Goal: Task Accomplishment & Management: Manage account settings

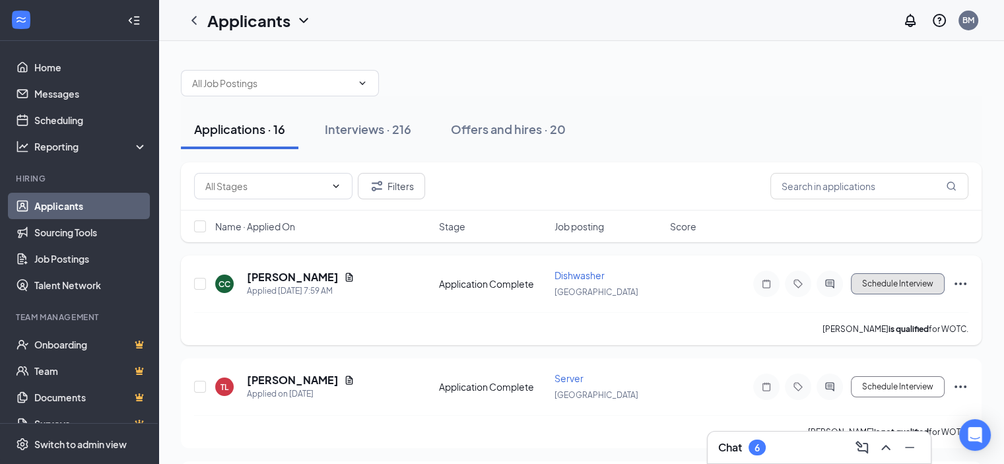
click at [909, 288] on button "Schedule Interview" at bounding box center [898, 283] width 94 height 21
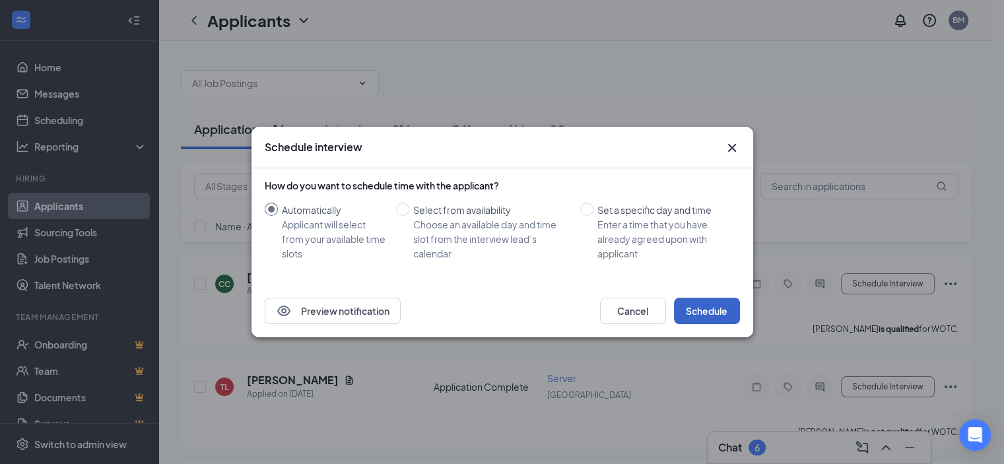
click at [701, 314] on button "Schedule" at bounding box center [707, 311] width 66 height 26
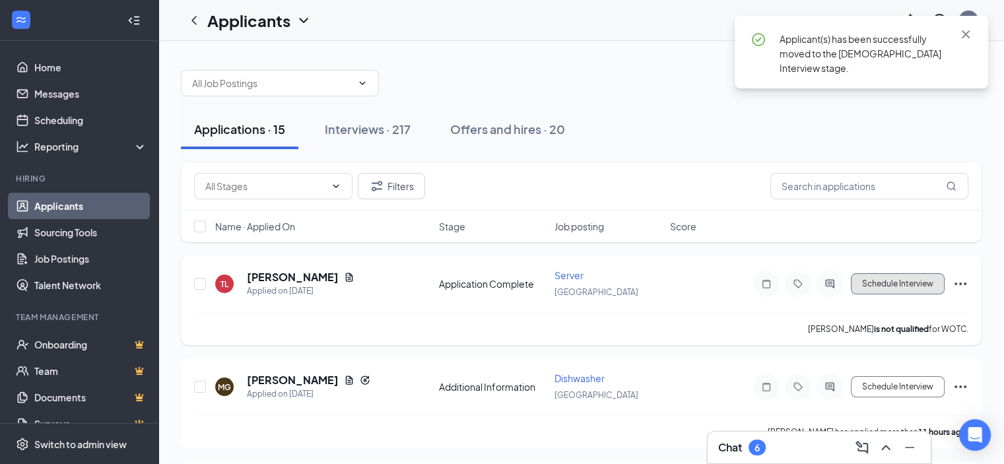
click at [895, 286] on button "Schedule Interview" at bounding box center [898, 283] width 94 height 21
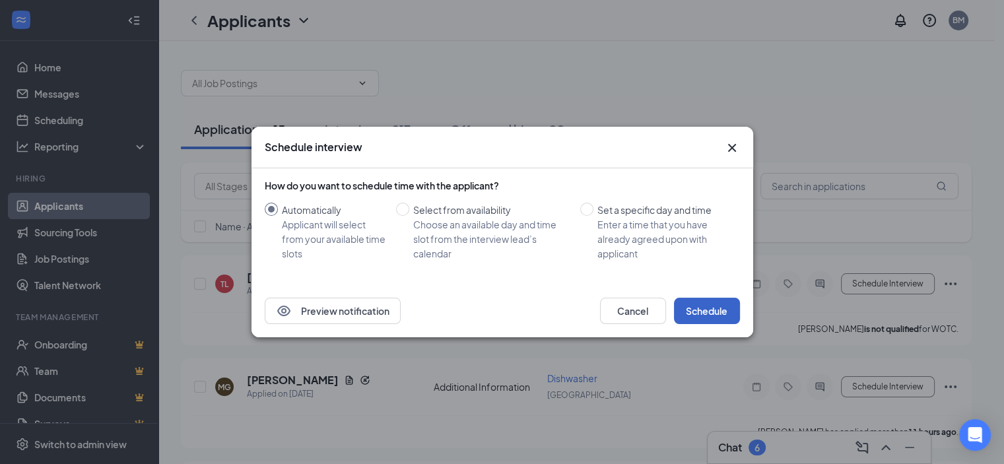
click at [706, 300] on button "Schedule" at bounding box center [707, 311] width 66 height 26
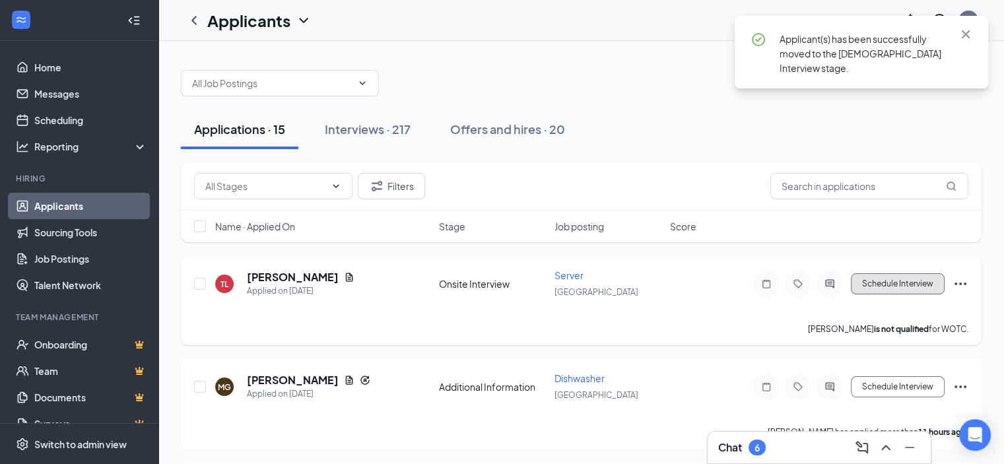
click at [883, 281] on button "Schedule Interview" at bounding box center [898, 283] width 94 height 21
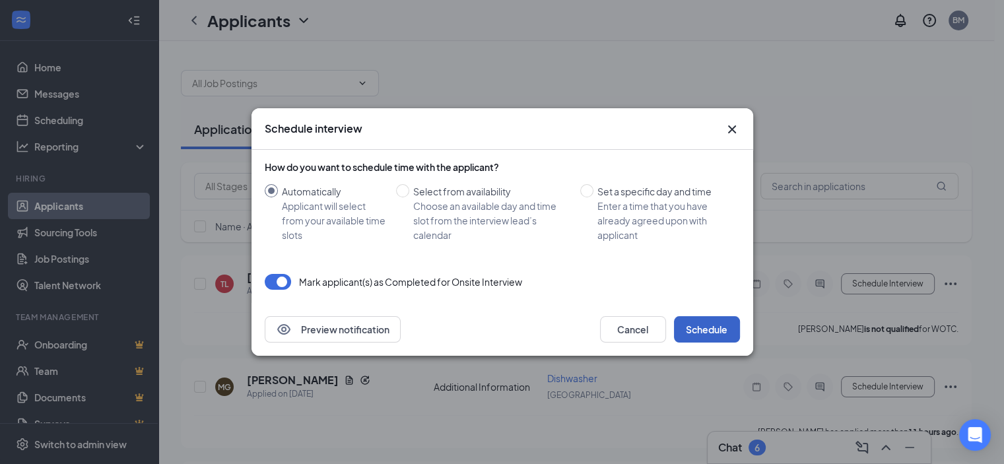
click at [729, 330] on button "Schedule" at bounding box center [707, 329] width 66 height 26
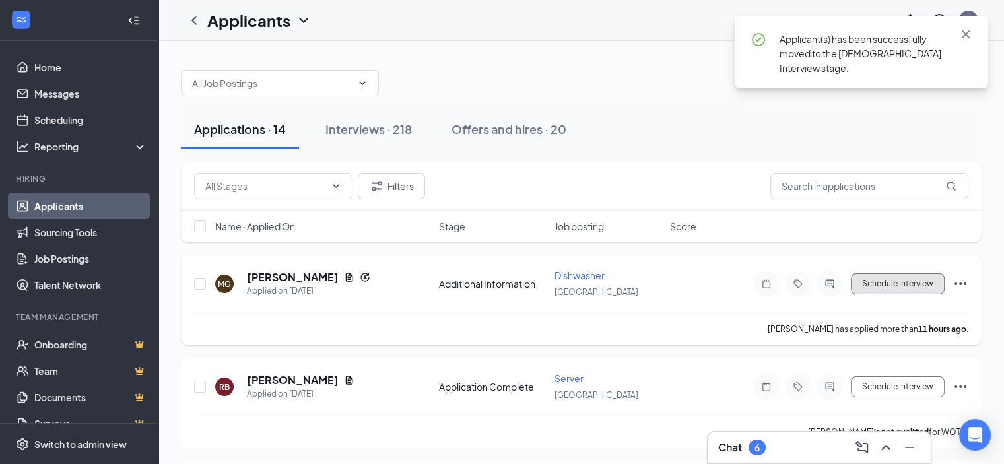
click at [878, 277] on button "Schedule Interview" at bounding box center [898, 283] width 94 height 21
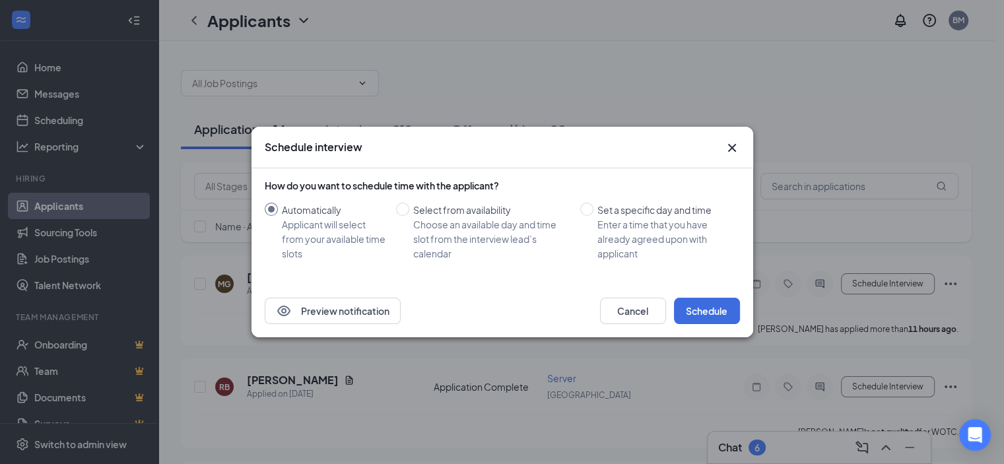
click at [729, 276] on div "How do you want to schedule time with the applicant? Automatically Applicant wi…" at bounding box center [502, 226] width 475 height 116
click at [729, 312] on button "Schedule" at bounding box center [707, 311] width 66 height 26
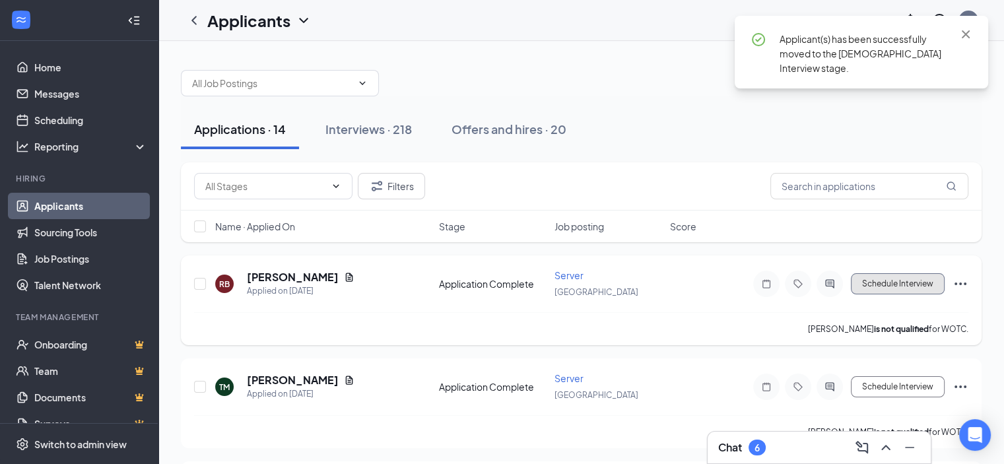
click at [884, 289] on button "Schedule Interview" at bounding box center [898, 283] width 94 height 21
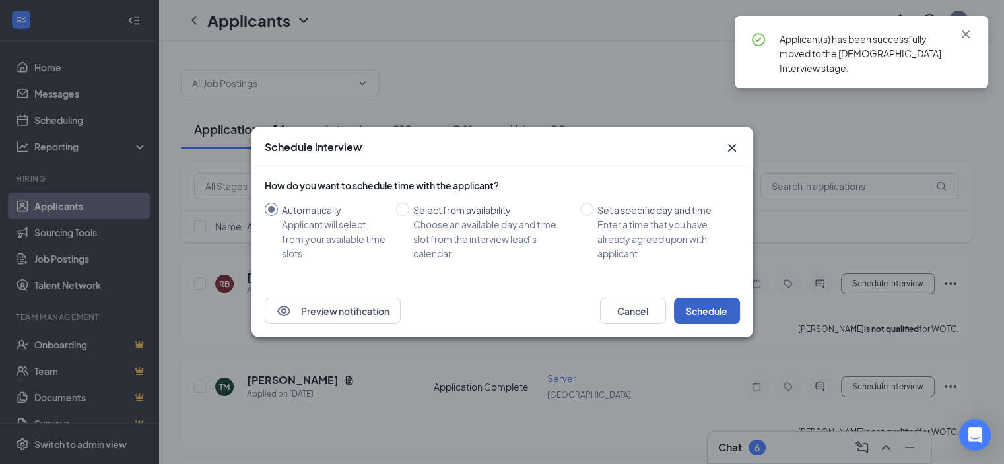
click at [737, 312] on button "Schedule" at bounding box center [707, 311] width 66 height 26
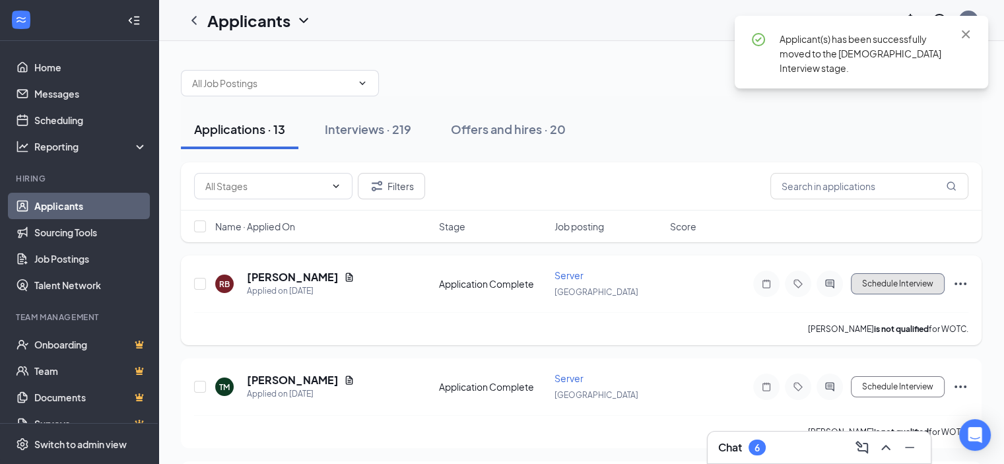
click at [873, 283] on button "Schedule Interview" at bounding box center [898, 283] width 94 height 21
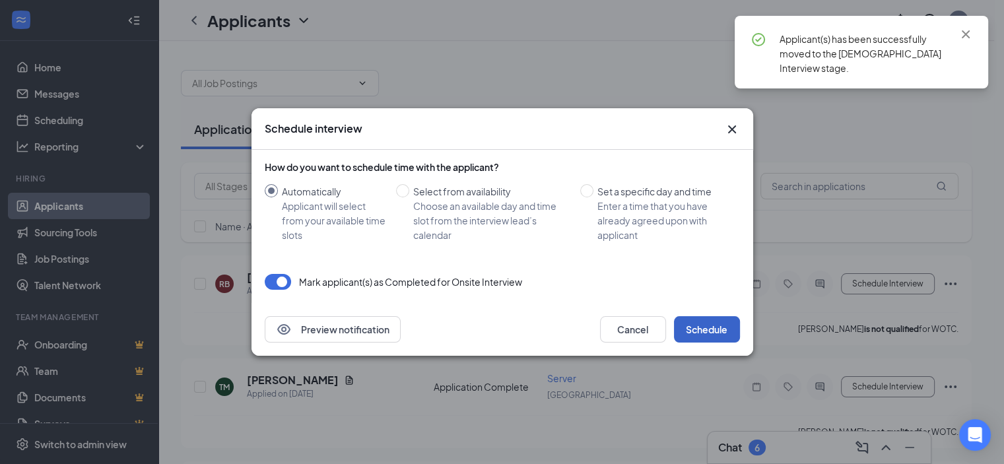
click at [699, 335] on button "Schedule" at bounding box center [707, 329] width 66 height 26
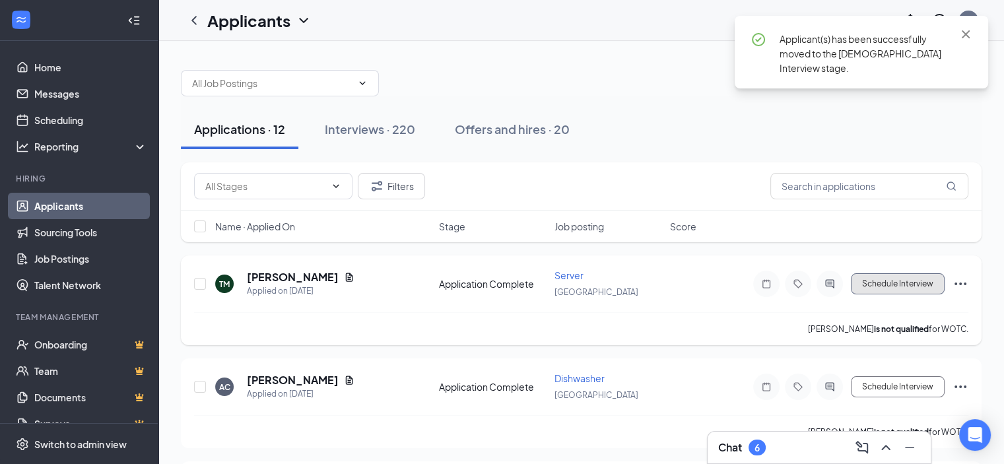
click at [876, 288] on button "Schedule Interview" at bounding box center [898, 283] width 94 height 21
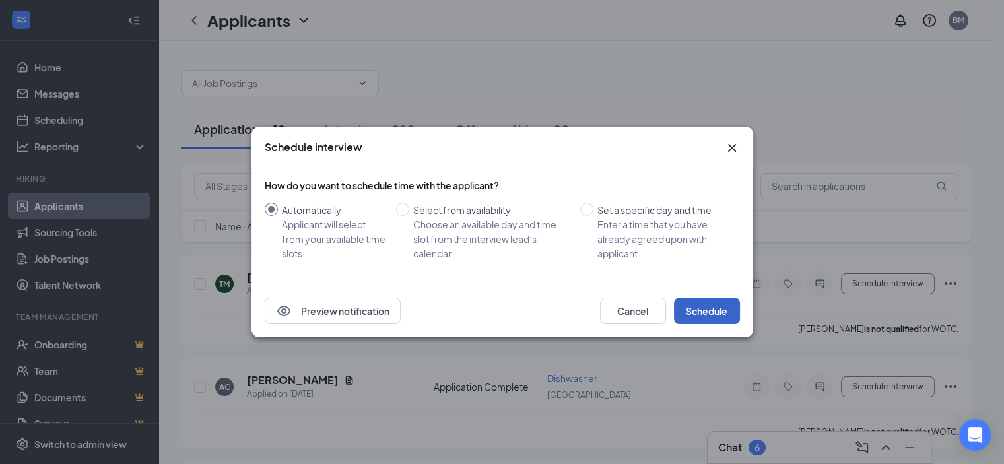
click at [730, 311] on button "Schedule" at bounding box center [707, 311] width 66 height 26
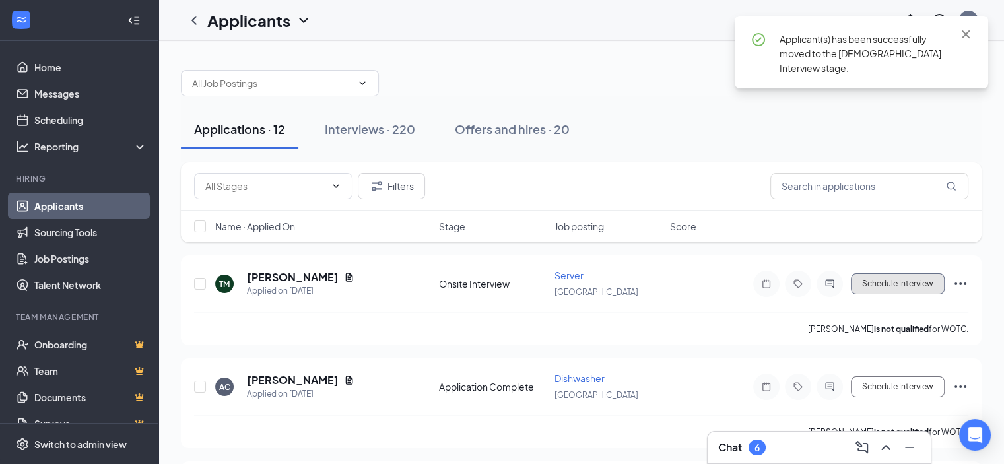
click at [855, 284] on button "Schedule Interview" at bounding box center [898, 283] width 94 height 21
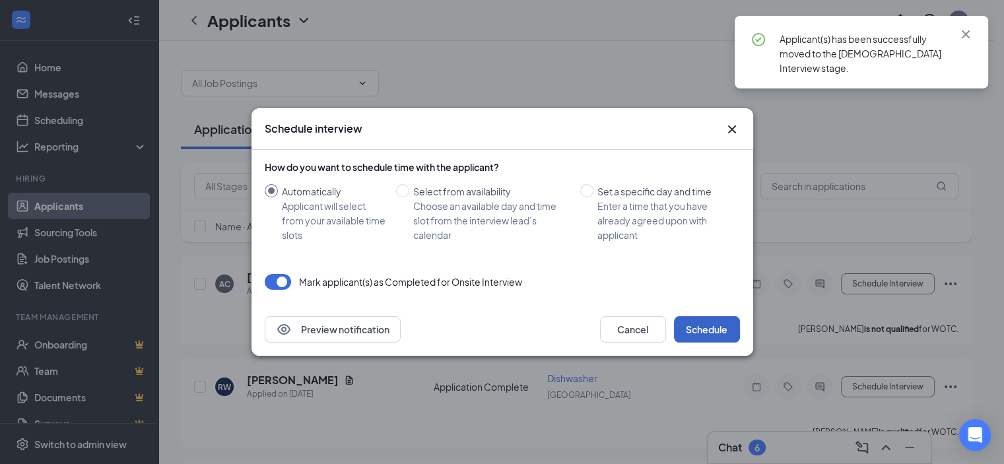
click at [713, 334] on button "Schedule" at bounding box center [707, 329] width 66 height 26
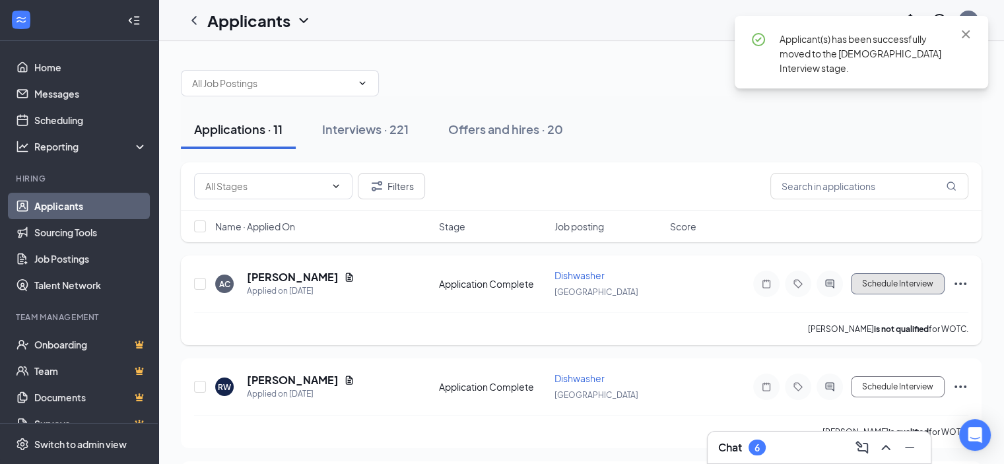
click at [883, 282] on button "Schedule Interview" at bounding box center [898, 283] width 94 height 21
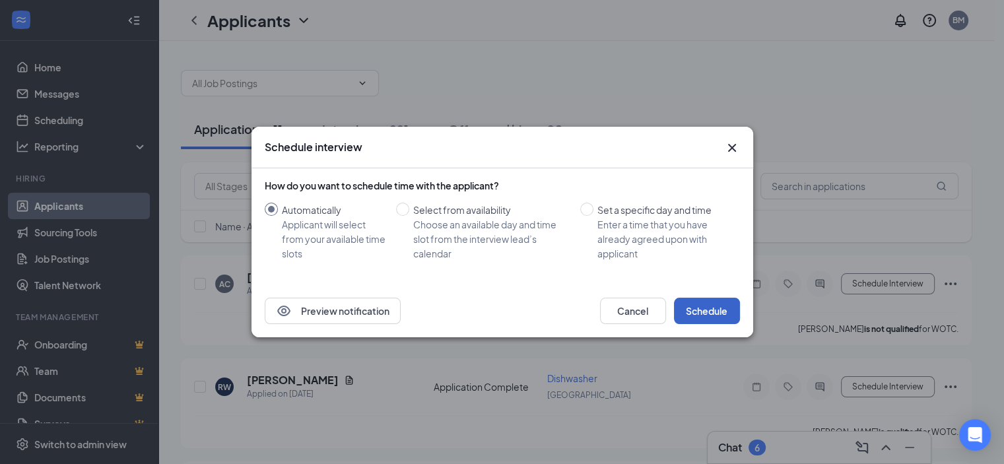
click at [721, 313] on button "Schedule" at bounding box center [707, 311] width 66 height 26
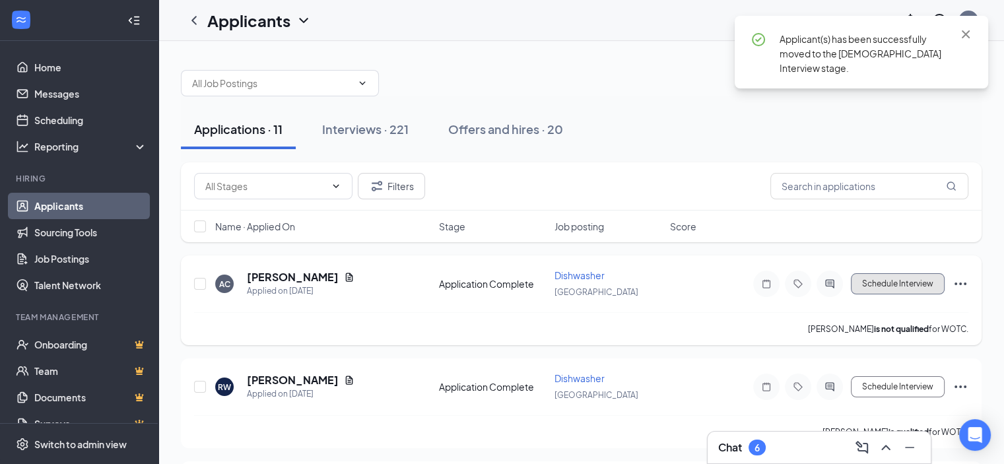
click at [868, 290] on button "Schedule Interview" at bounding box center [898, 283] width 94 height 21
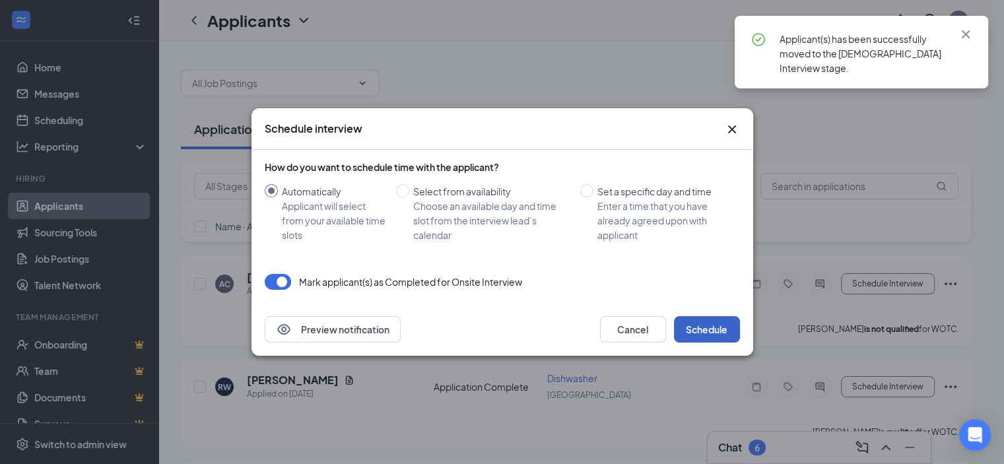
click at [700, 332] on button "Schedule" at bounding box center [707, 329] width 66 height 26
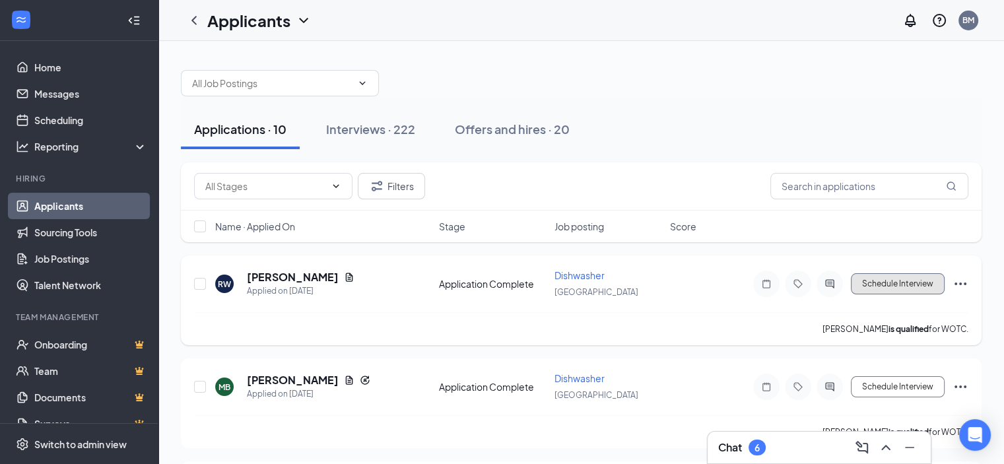
click at [903, 284] on button "Schedule Interview" at bounding box center [898, 283] width 94 height 21
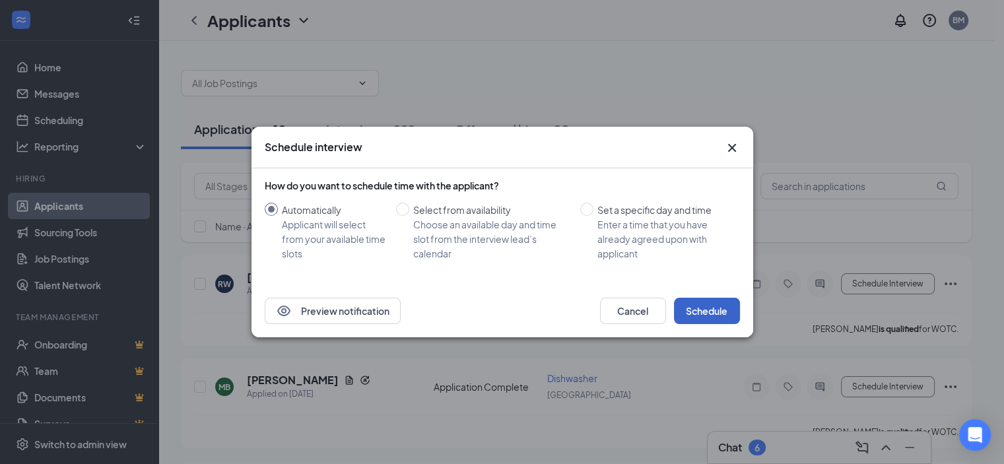
click at [714, 309] on button "Schedule" at bounding box center [707, 311] width 66 height 26
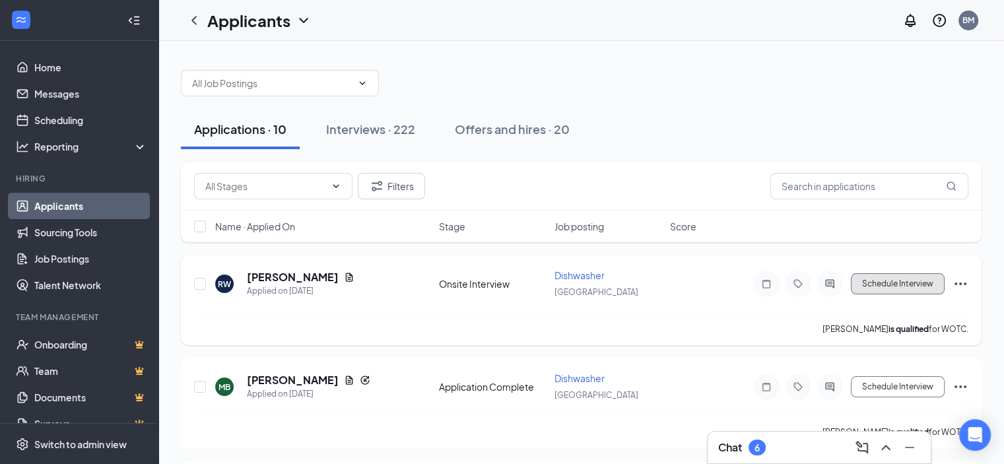
click at [869, 284] on button "Schedule Interview" at bounding box center [898, 283] width 94 height 21
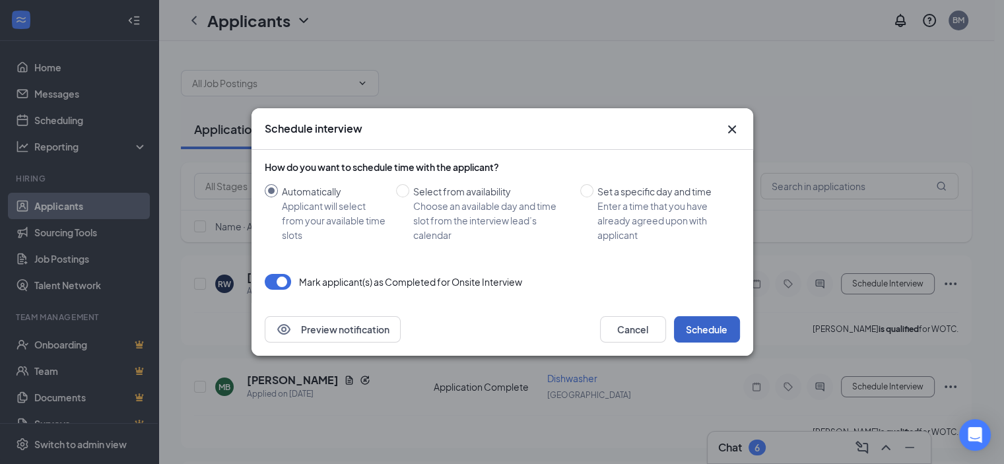
click at [693, 330] on button "Schedule" at bounding box center [707, 329] width 66 height 26
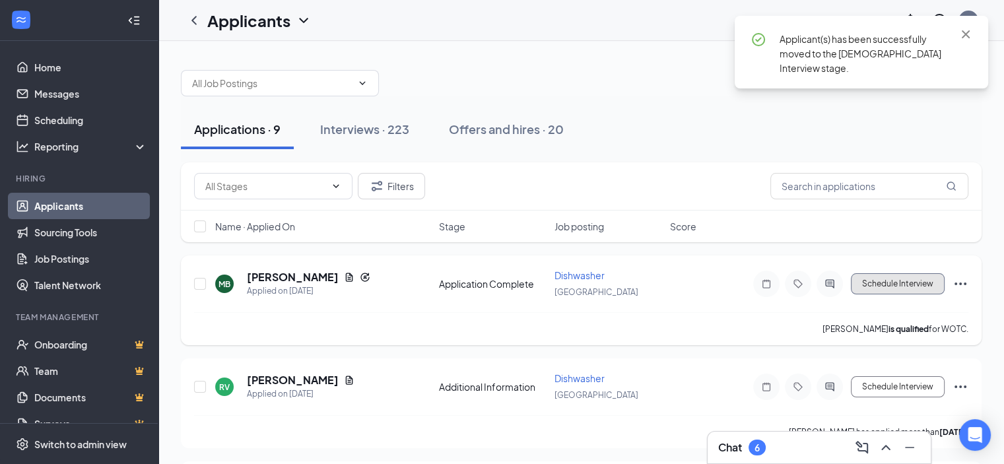
click at [878, 283] on button "Schedule Interview" at bounding box center [898, 283] width 94 height 21
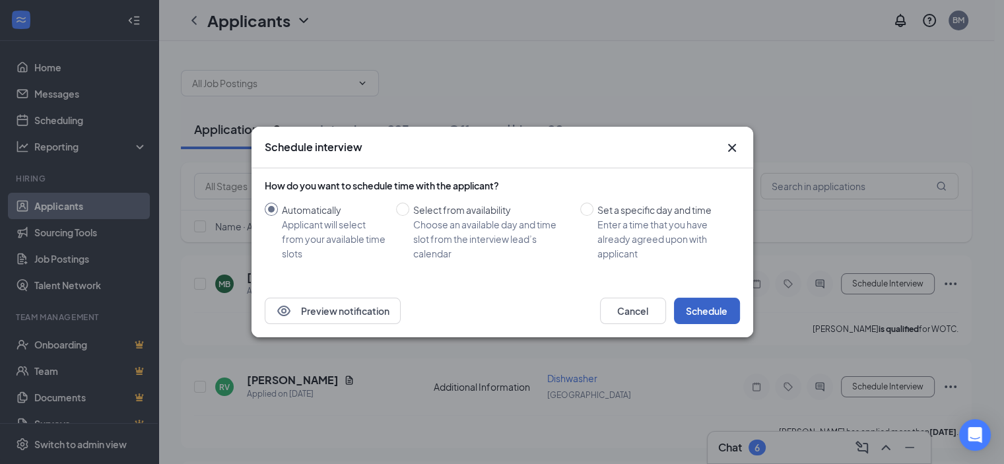
click at [737, 314] on button "Schedule" at bounding box center [707, 311] width 66 height 26
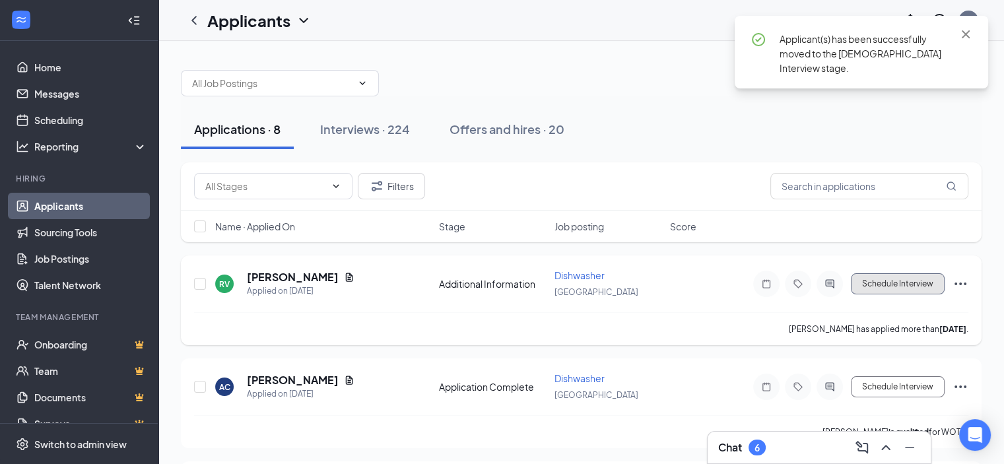
click at [900, 279] on button "Schedule Interview" at bounding box center [898, 283] width 94 height 21
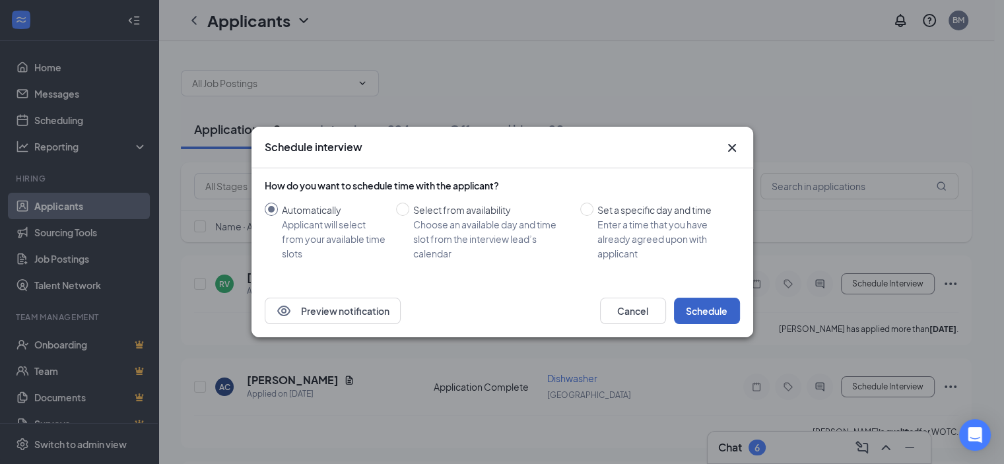
click at [734, 304] on button "Schedule" at bounding box center [707, 311] width 66 height 26
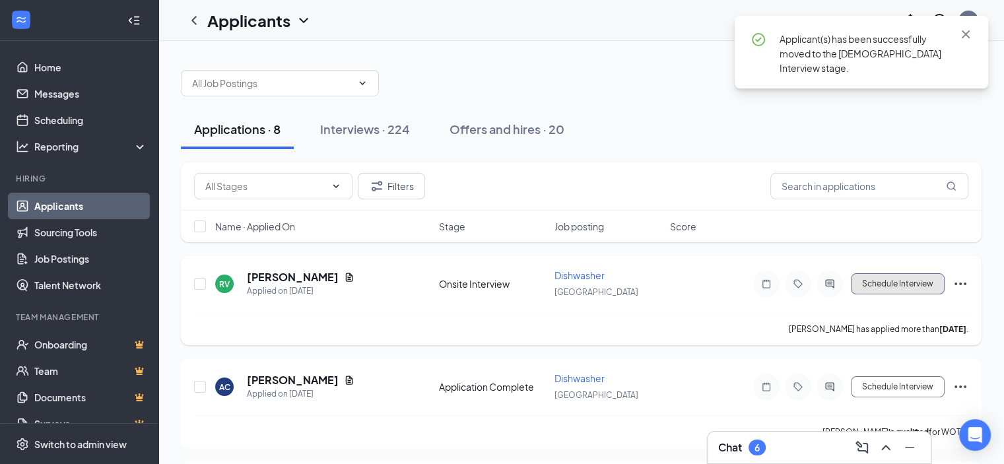
click at [893, 282] on button "Schedule Interview" at bounding box center [898, 283] width 94 height 21
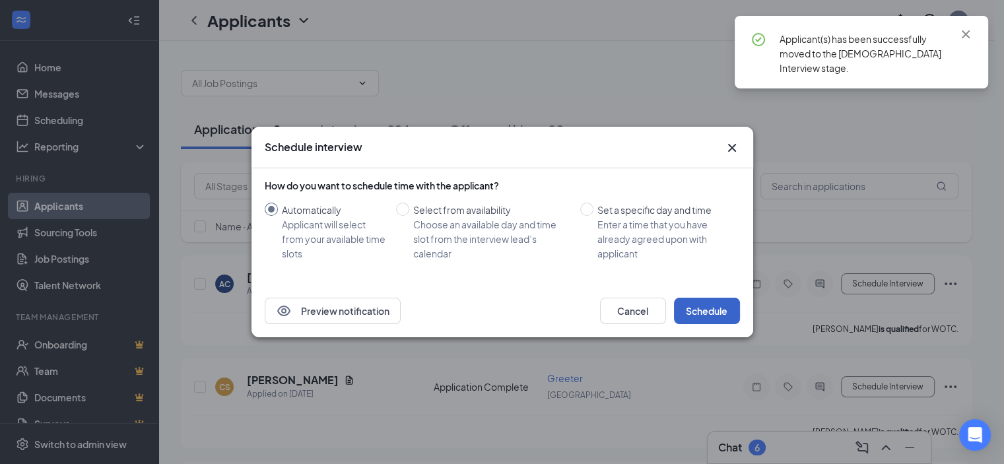
click at [725, 312] on button "Schedule" at bounding box center [707, 311] width 66 height 26
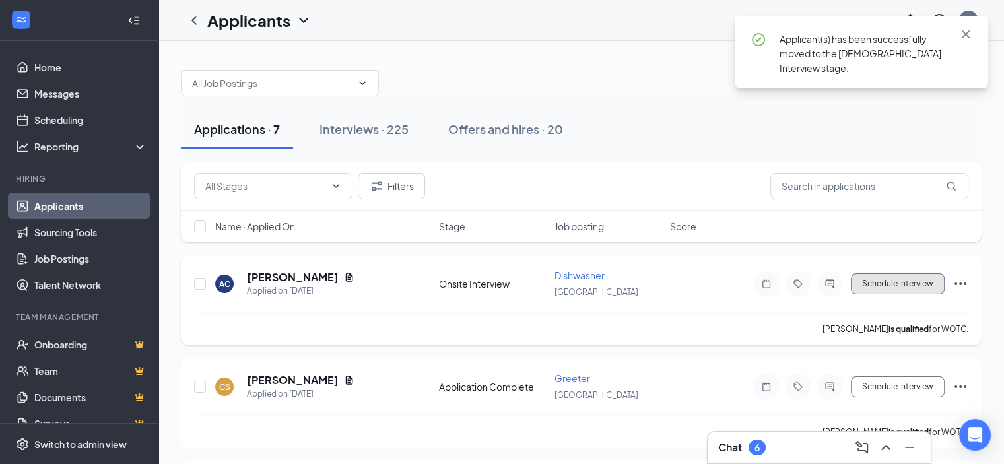
click at [871, 290] on button "Schedule Interview" at bounding box center [898, 283] width 94 height 21
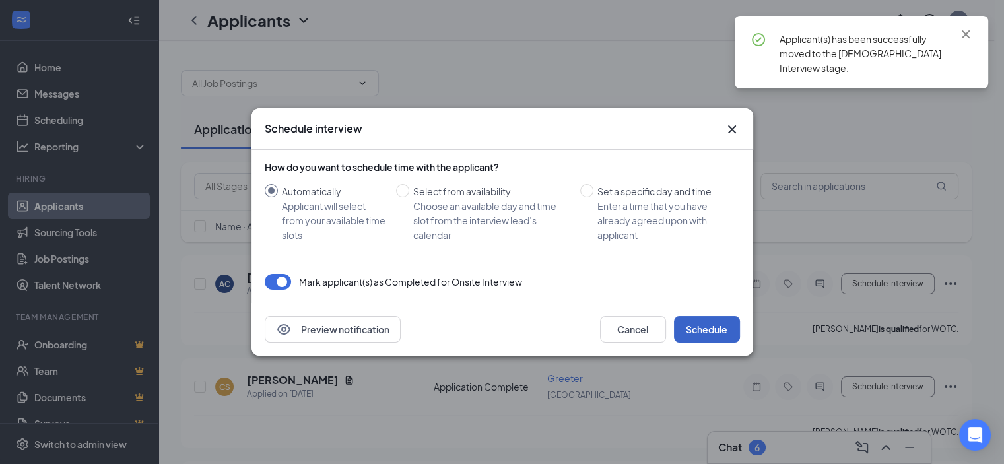
click at [719, 324] on button "Schedule" at bounding box center [707, 329] width 66 height 26
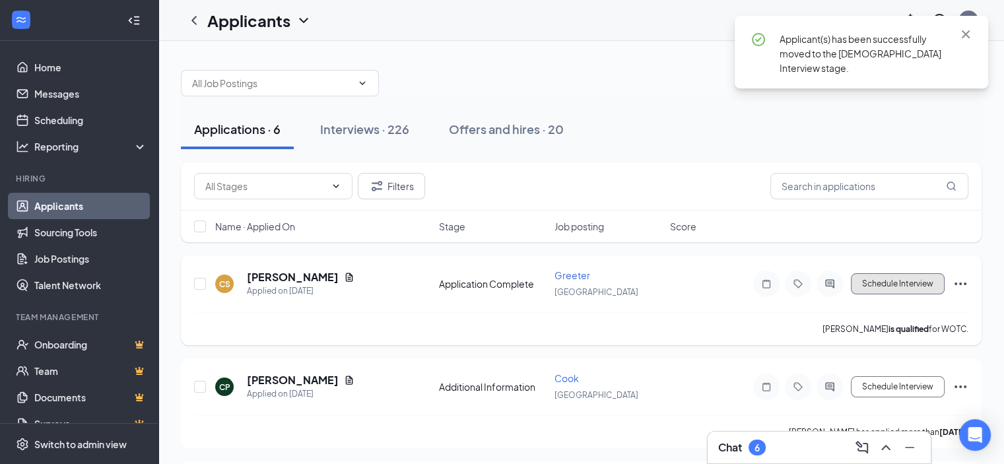
click at [863, 279] on button "Schedule Interview" at bounding box center [898, 283] width 94 height 21
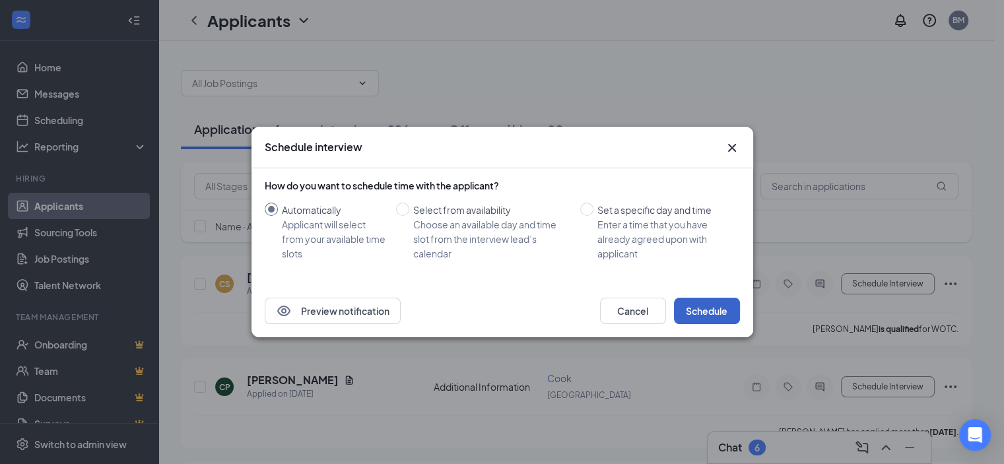
click at [700, 308] on button "Schedule" at bounding box center [707, 311] width 66 height 26
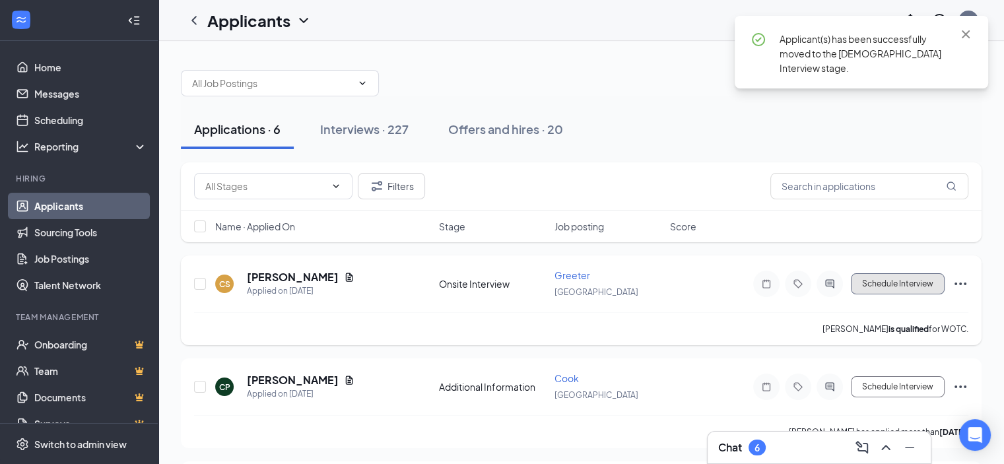
click at [915, 281] on button "Schedule Interview" at bounding box center [898, 283] width 94 height 21
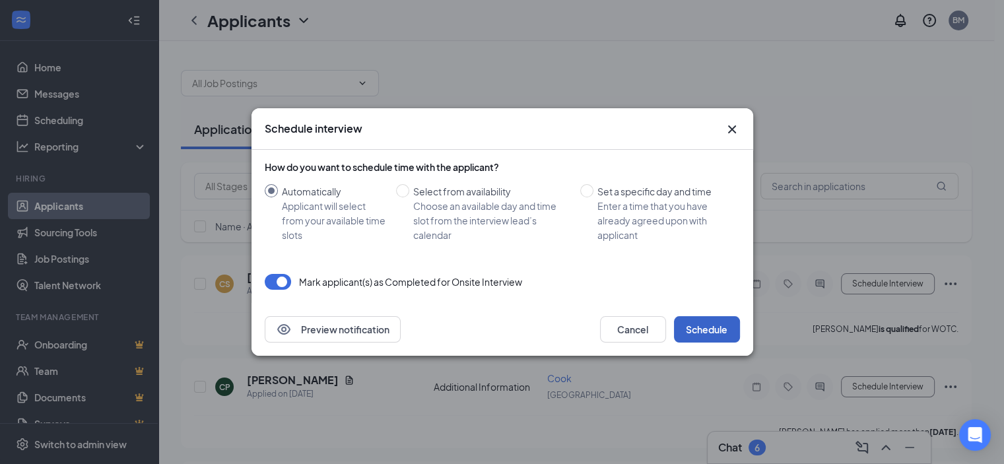
click at [688, 329] on button "Schedule" at bounding box center [707, 329] width 66 height 26
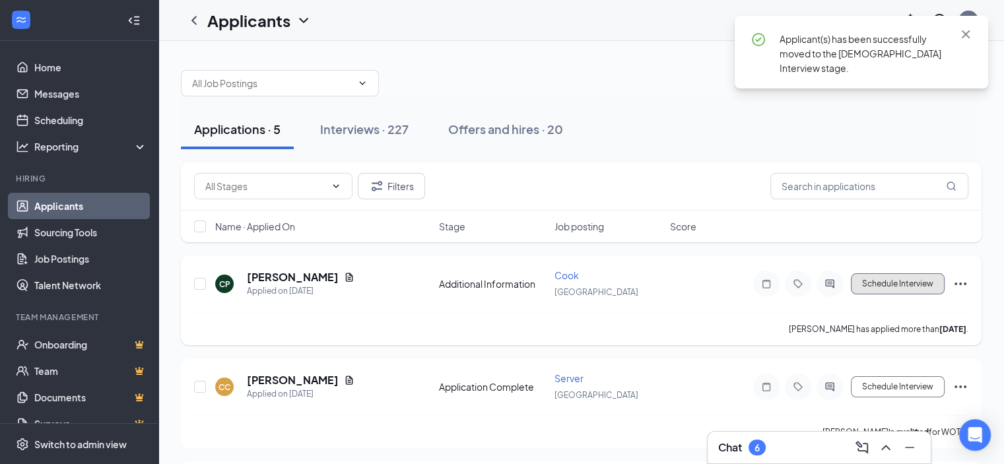
click at [912, 275] on button "Schedule Interview" at bounding box center [898, 283] width 94 height 21
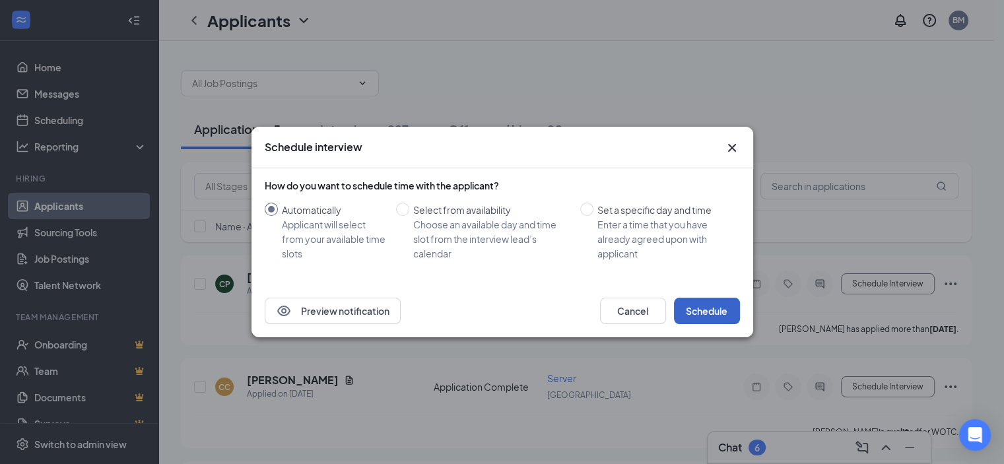
click at [694, 310] on button "Schedule" at bounding box center [707, 311] width 66 height 26
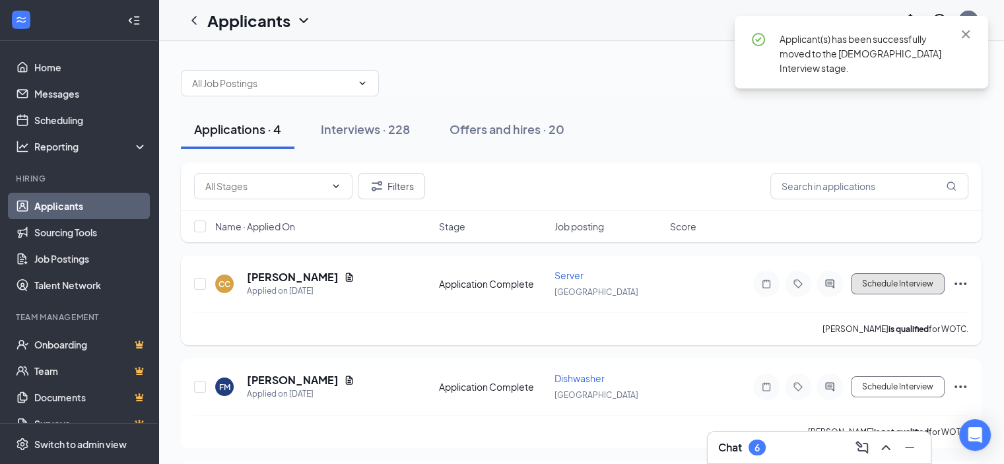
click at [863, 284] on button "Schedule Interview" at bounding box center [898, 283] width 94 height 21
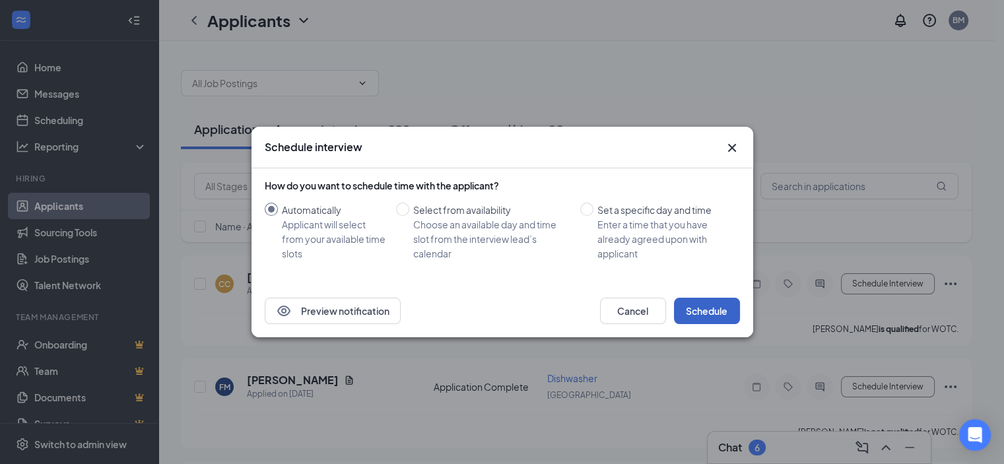
click at [704, 306] on button "Schedule" at bounding box center [707, 311] width 66 height 26
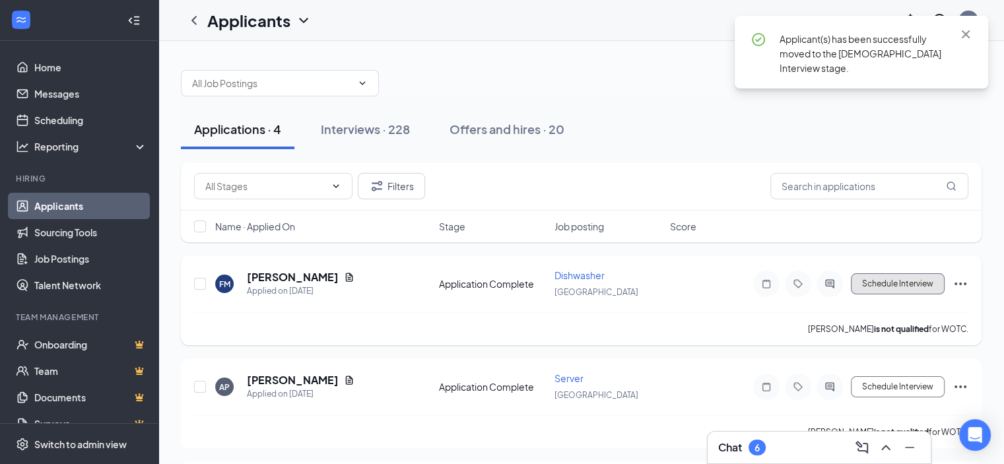
click at [884, 285] on button "Schedule Interview" at bounding box center [898, 283] width 94 height 21
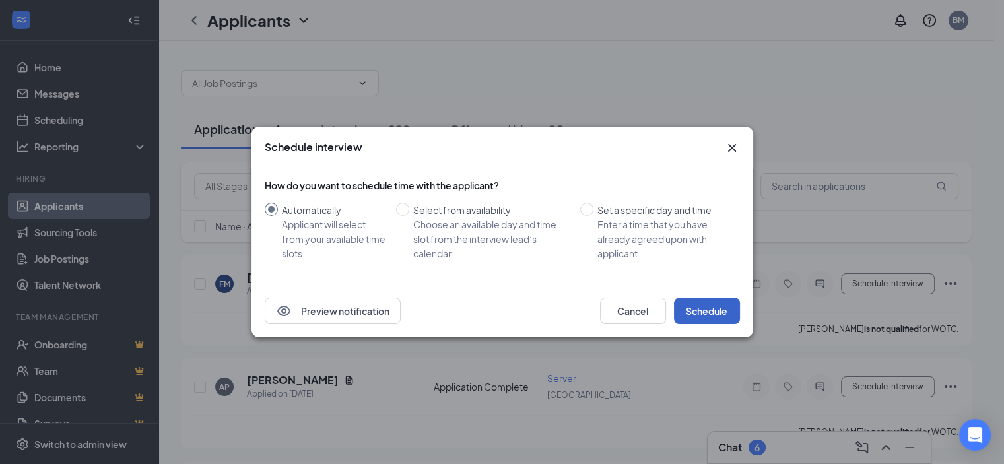
click at [683, 313] on button "Schedule" at bounding box center [707, 311] width 66 height 26
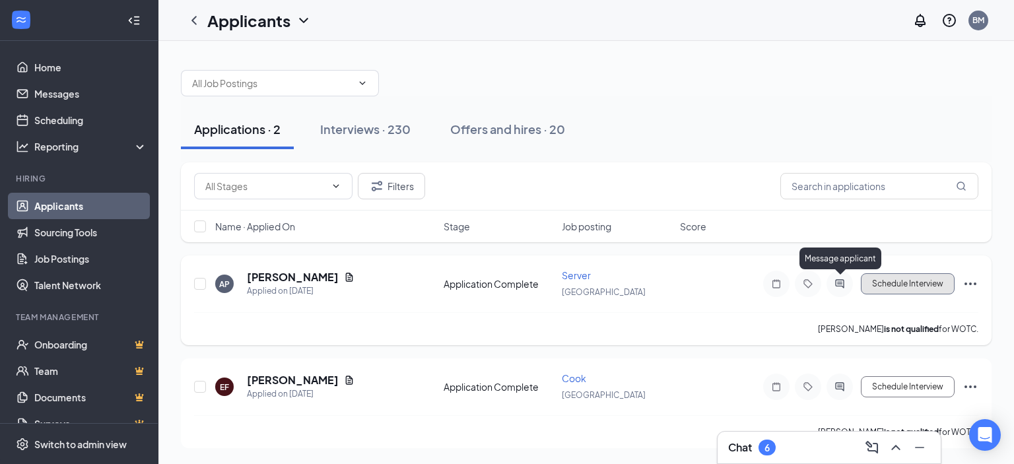
click at [875, 284] on button "Schedule Interview" at bounding box center [908, 283] width 94 height 21
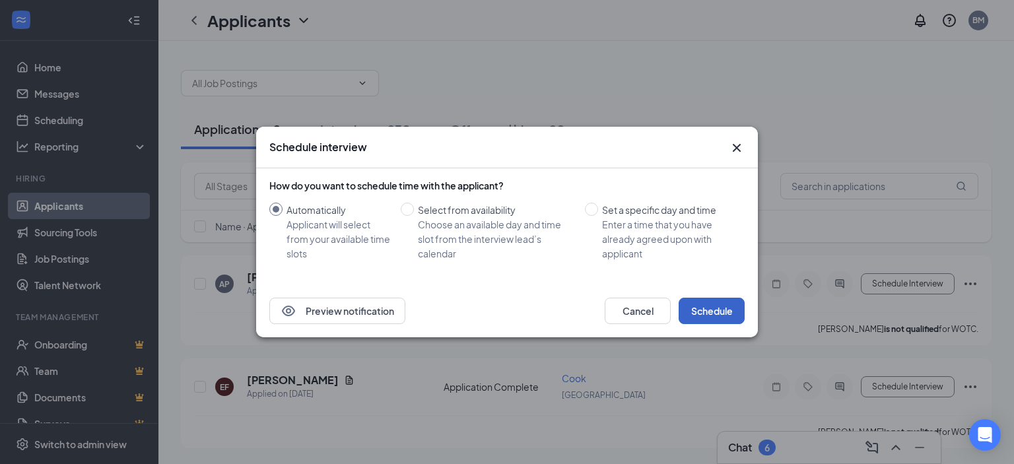
click at [723, 317] on button "Schedule" at bounding box center [711, 311] width 66 height 26
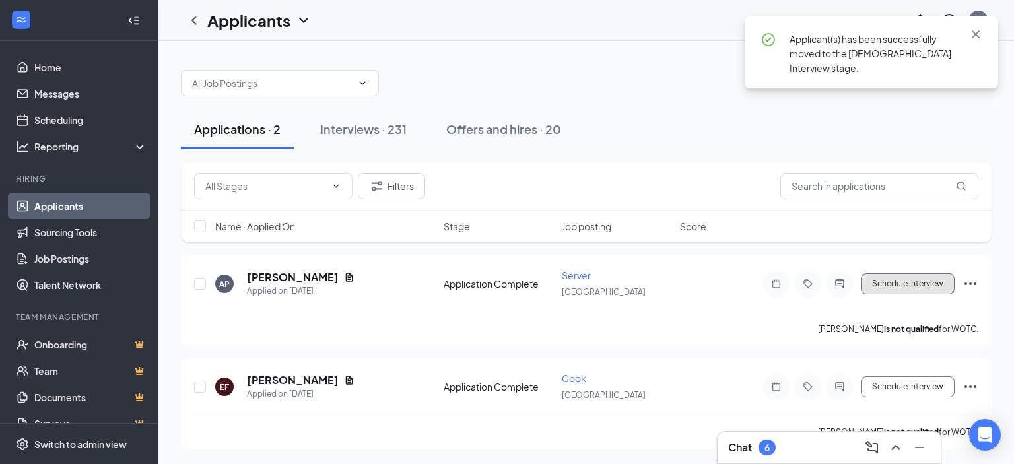
click at [917, 286] on button "Schedule Interview" at bounding box center [908, 283] width 94 height 21
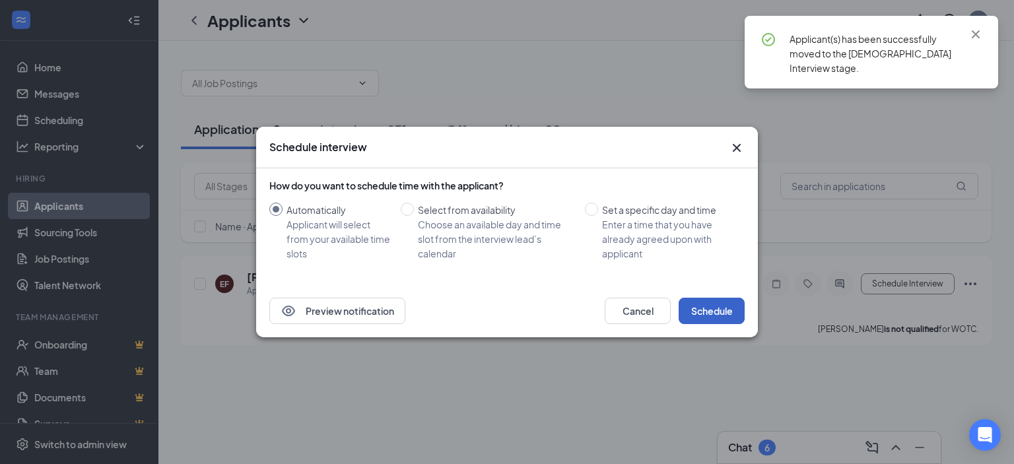
click at [731, 314] on button "Schedule" at bounding box center [711, 311] width 66 height 26
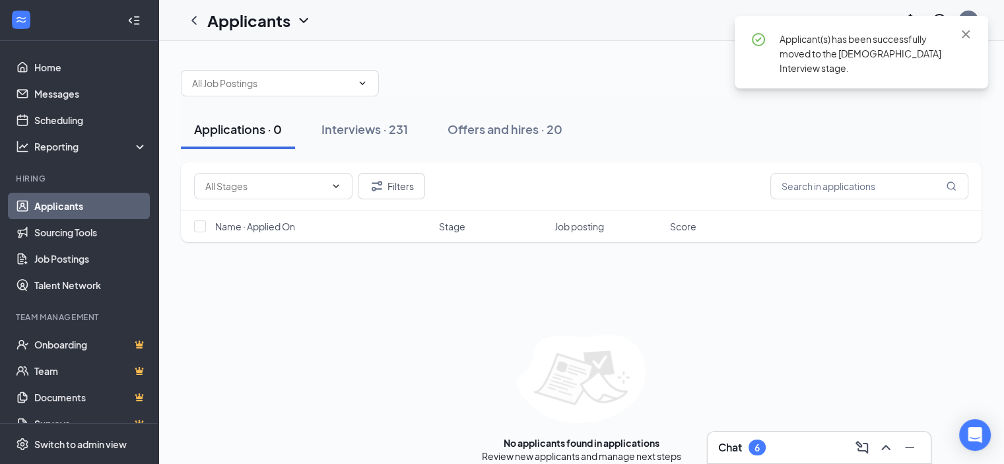
click at [808, 440] on div "Chat 6" at bounding box center [819, 447] width 202 height 21
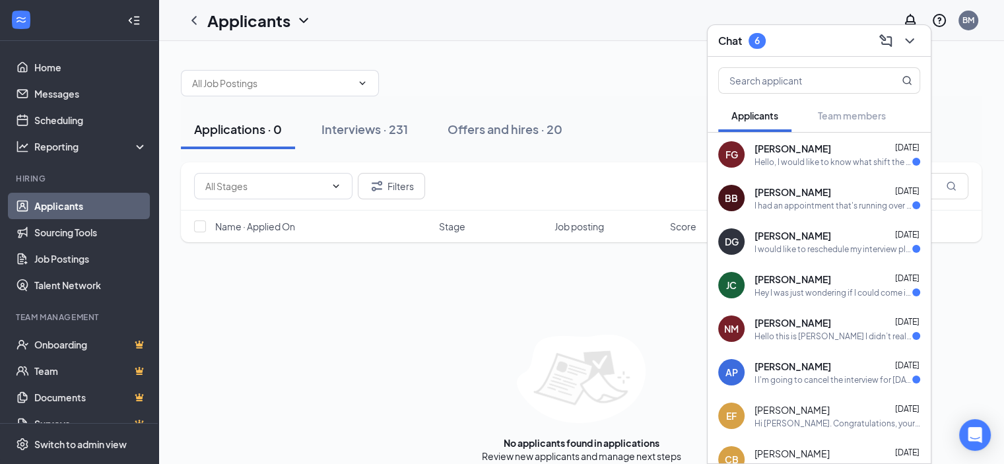
click at [805, 162] on div "Hello, I would like to know what shift the vacancy is for." at bounding box center [833, 161] width 158 height 11
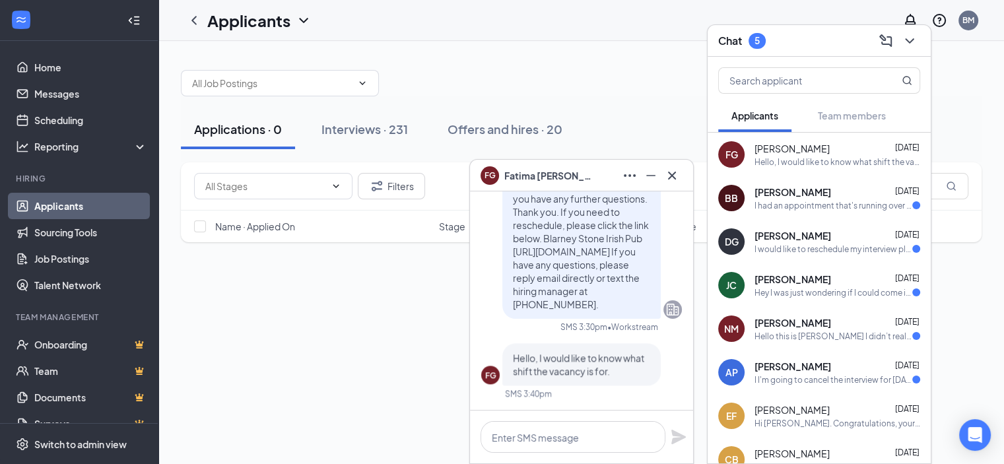
click at [818, 194] on span "[PERSON_NAME]" at bounding box center [792, 191] width 77 height 13
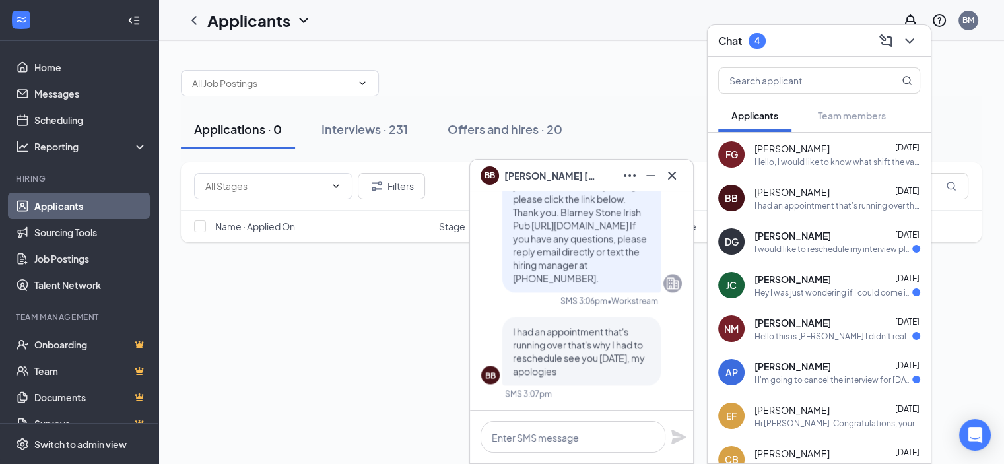
click at [821, 226] on div "DG [PERSON_NAME] [DATE] I would like to reschedule my interview please" at bounding box center [819, 242] width 223 height 44
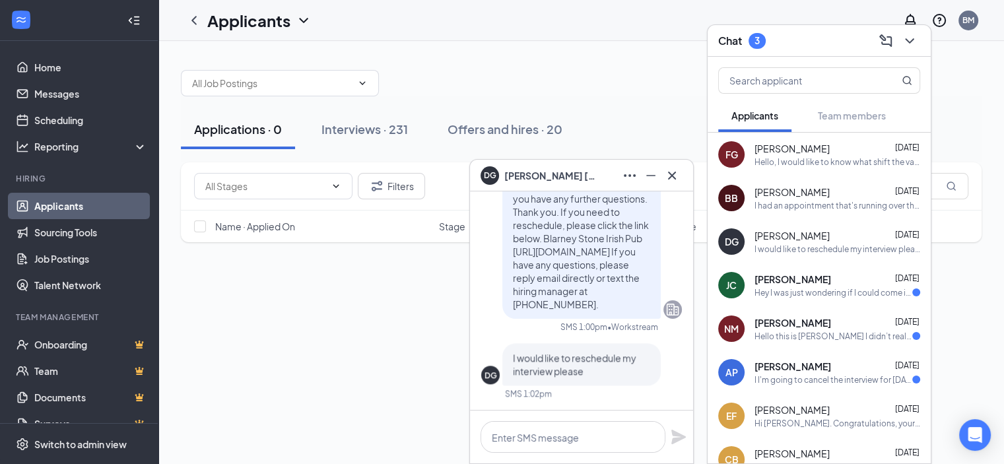
click at [816, 277] on span "[PERSON_NAME]" at bounding box center [792, 279] width 77 height 13
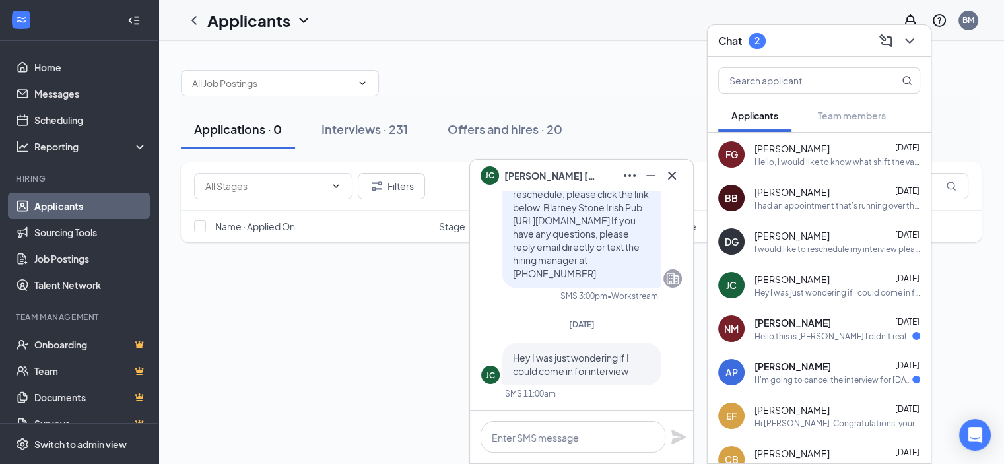
click at [801, 324] on span "[PERSON_NAME]" at bounding box center [792, 322] width 77 height 13
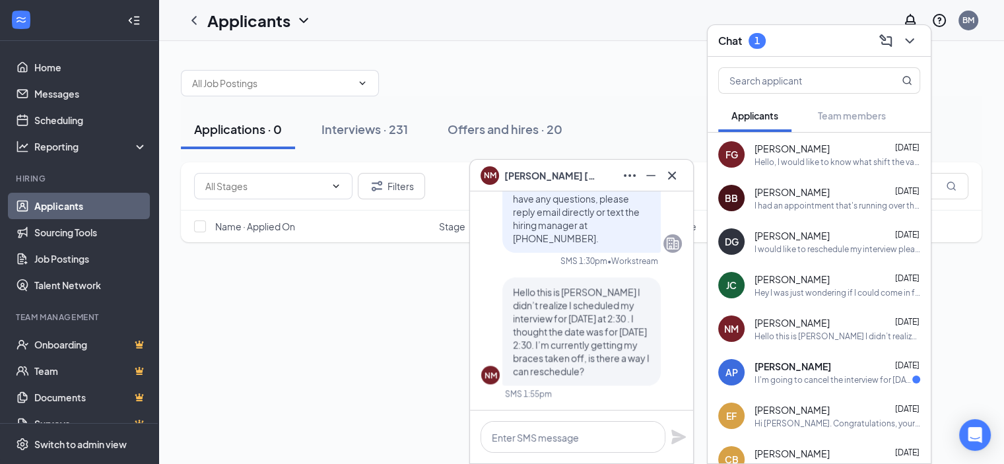
click at [779, 360] on span "[PERSON_NAME]" at bounding box center [792, 366] width 77 height 13
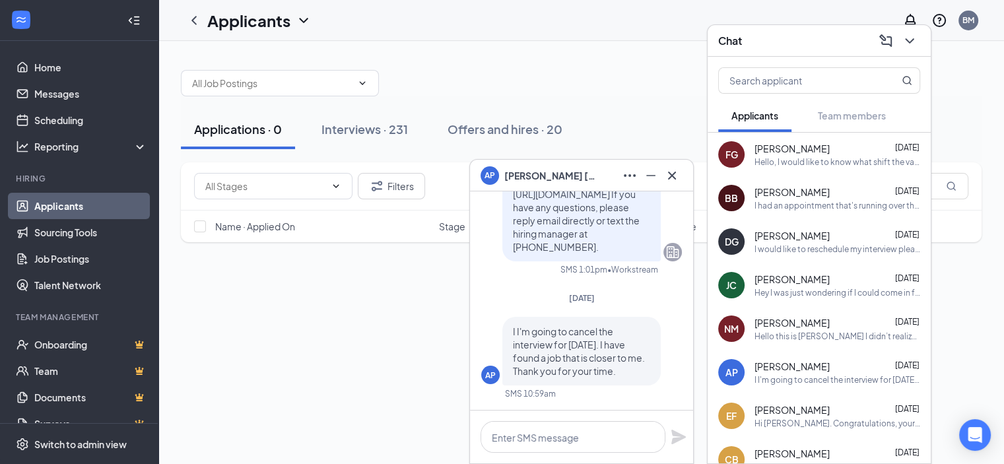
click at [781, 323] on span "[PERSON_NAME]" at bounding box center [791, 322] width 75 height 13
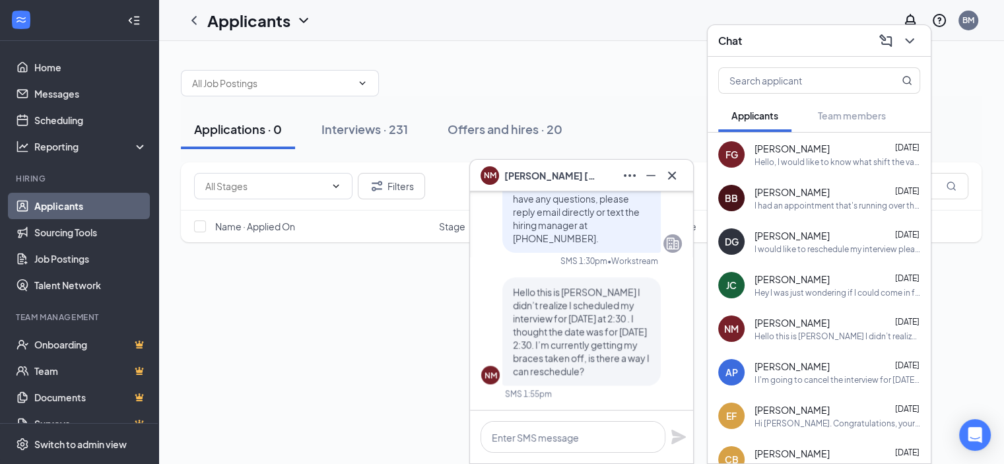
click at [787, 370] on span "[PERSON_NAME]" at bounding box center [791, 366] width 75 height 13
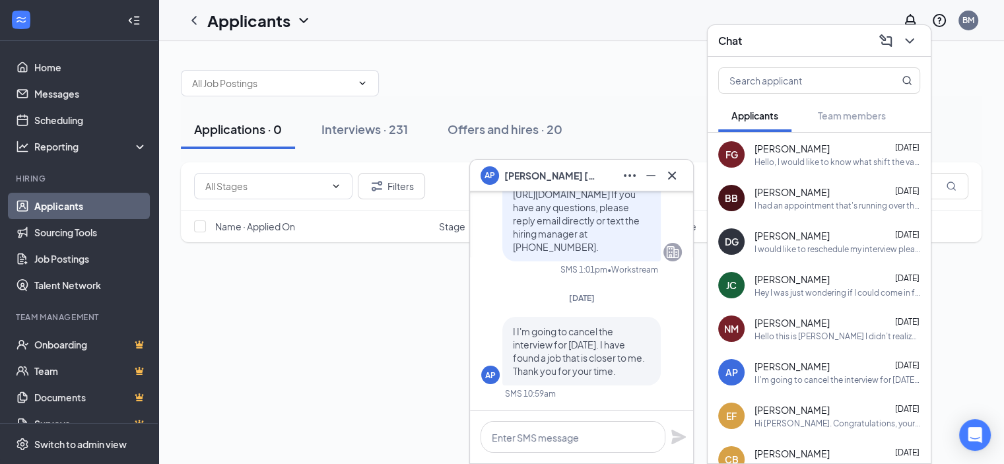
click at [784, 397] on div "EF [PERSON_NAME] [DATE] Hi [PERSON_NAME]. Congratulations, your meeting with Bl…" at bounding box center [819, 416] width 223 height 44
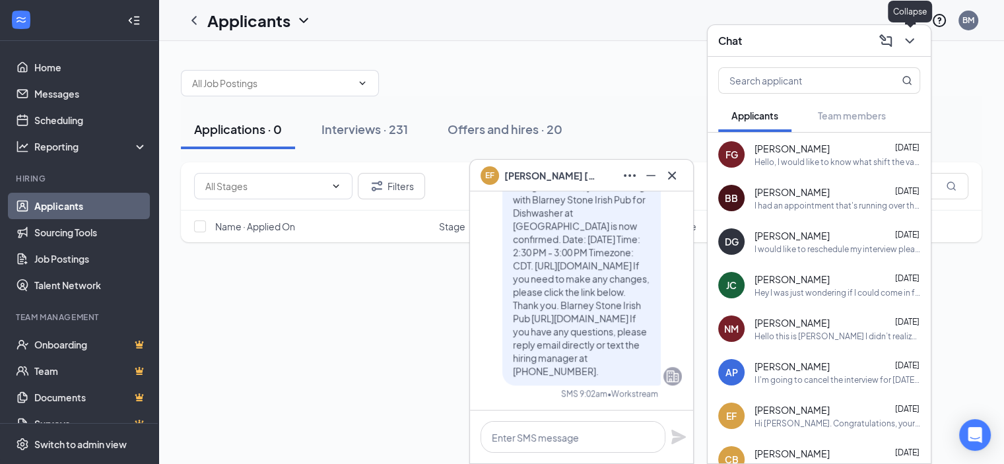
click at [902, 46] on icon "ChevronDown" at bounding box center [910, 41] width 16 height 16
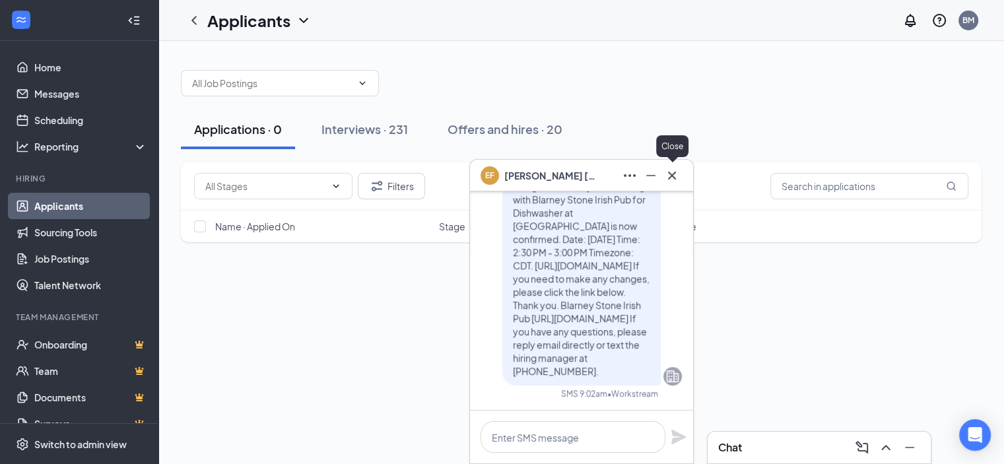
click at [678, 170] on icon "Cross" at bounding box center [672, 176] width 16 height 16
